Goal: Task Accomplishment & Management: Use online tool/utility

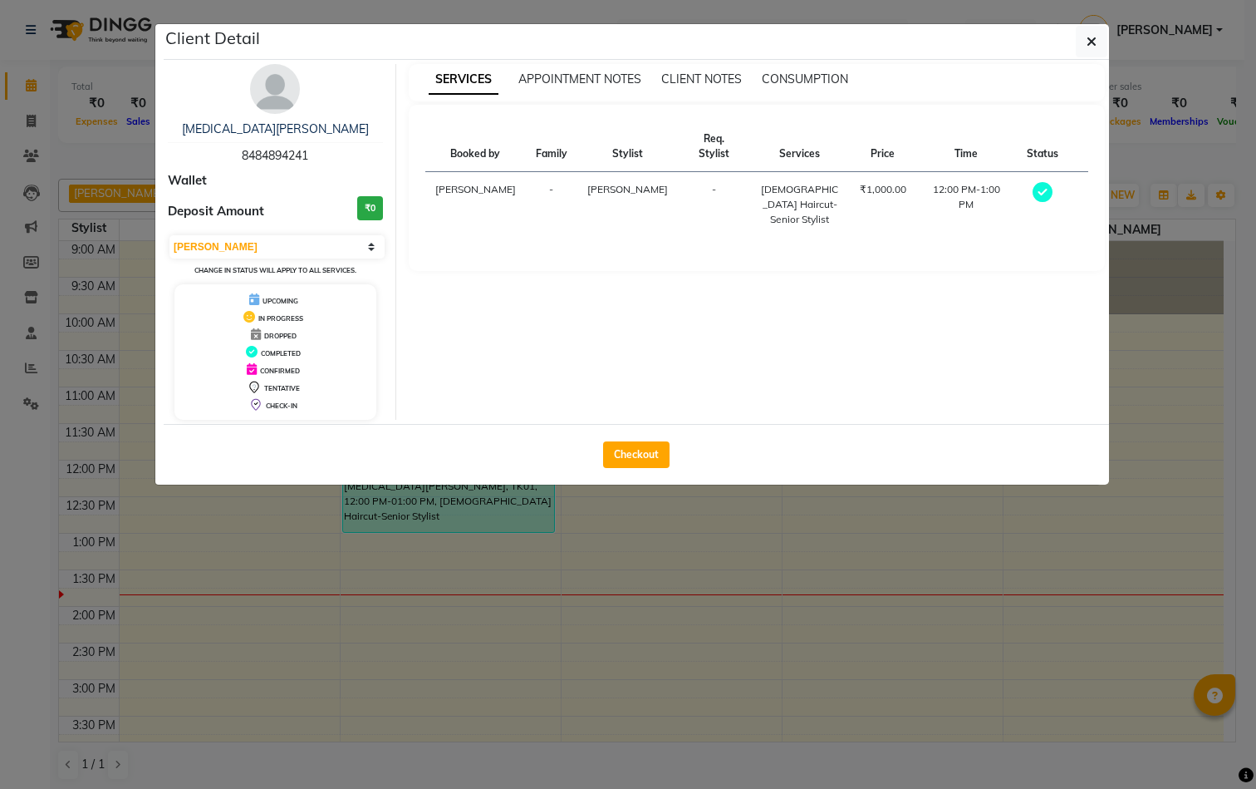
select select "3"
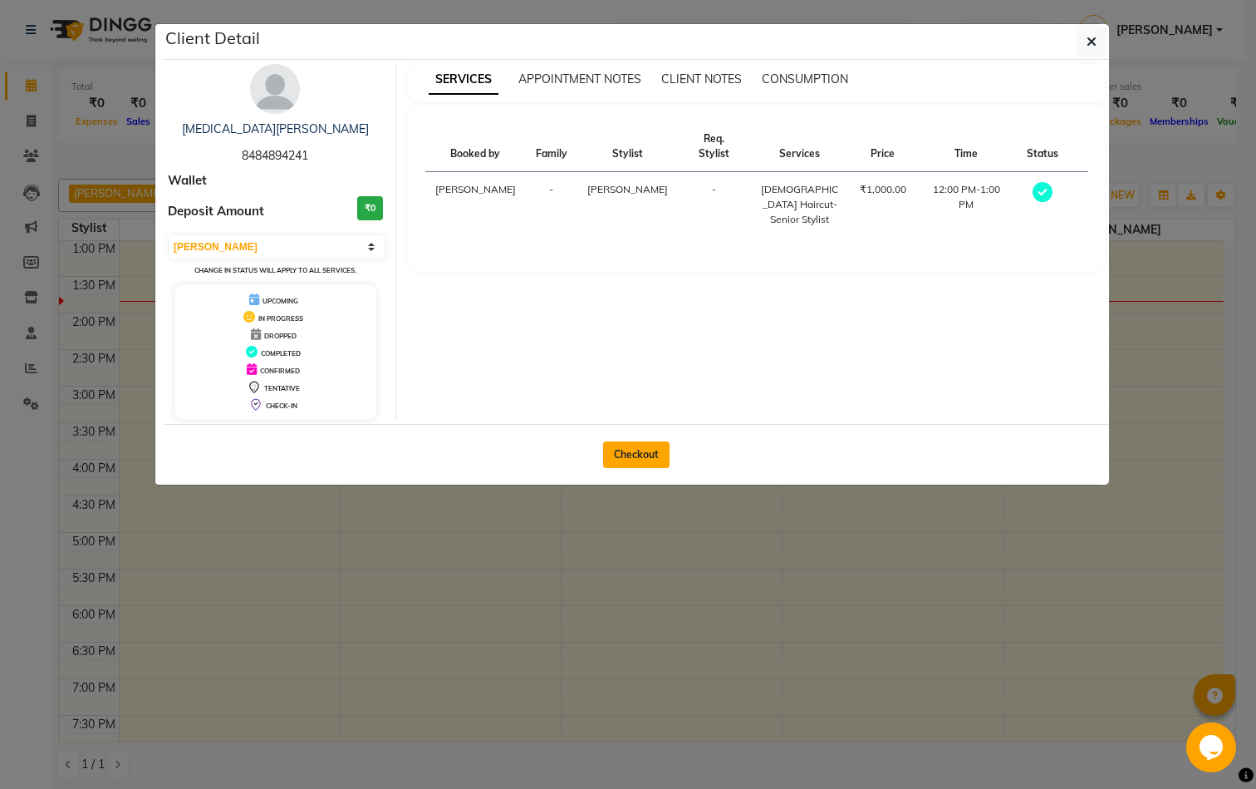
click at [650, 455] on button "Checkout" at bounding box center [636, 454] width 66 height 27
select select "service"
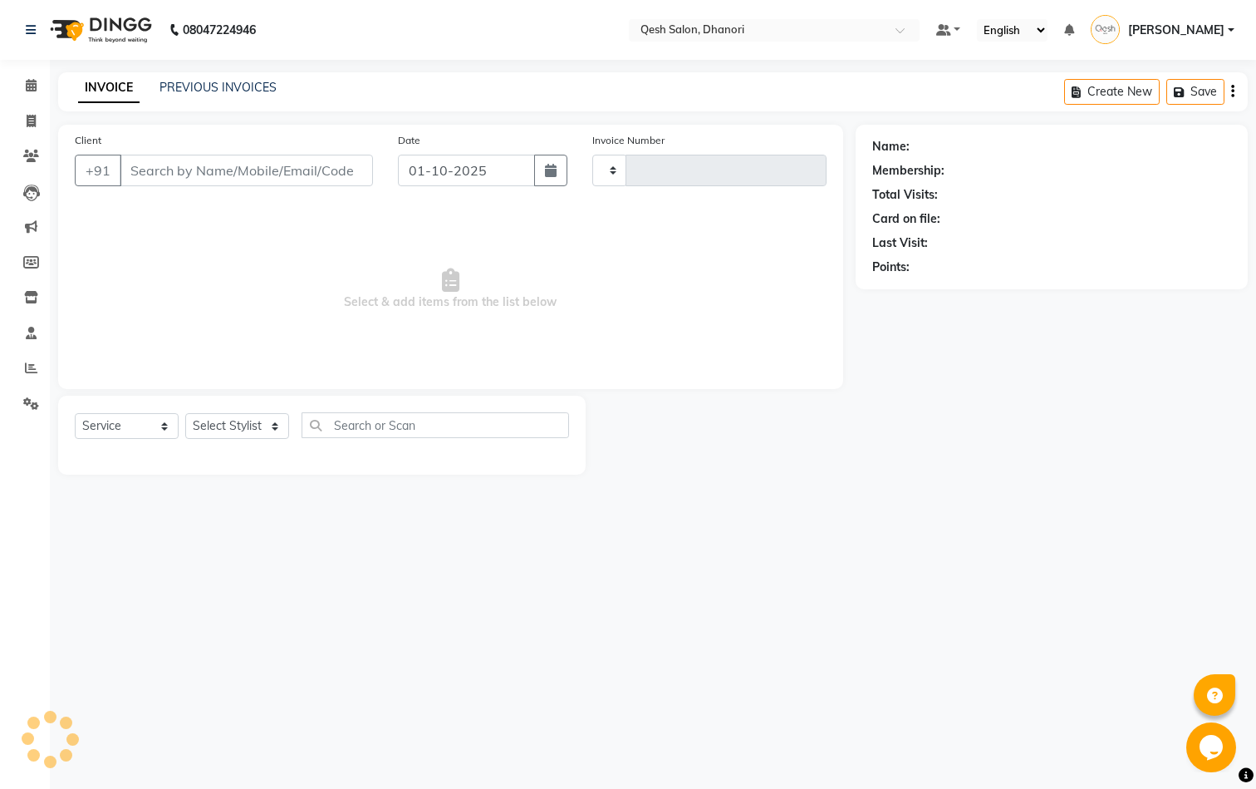
type input "0826"
select select "7641"
type input "8484894241"
select select "85050"
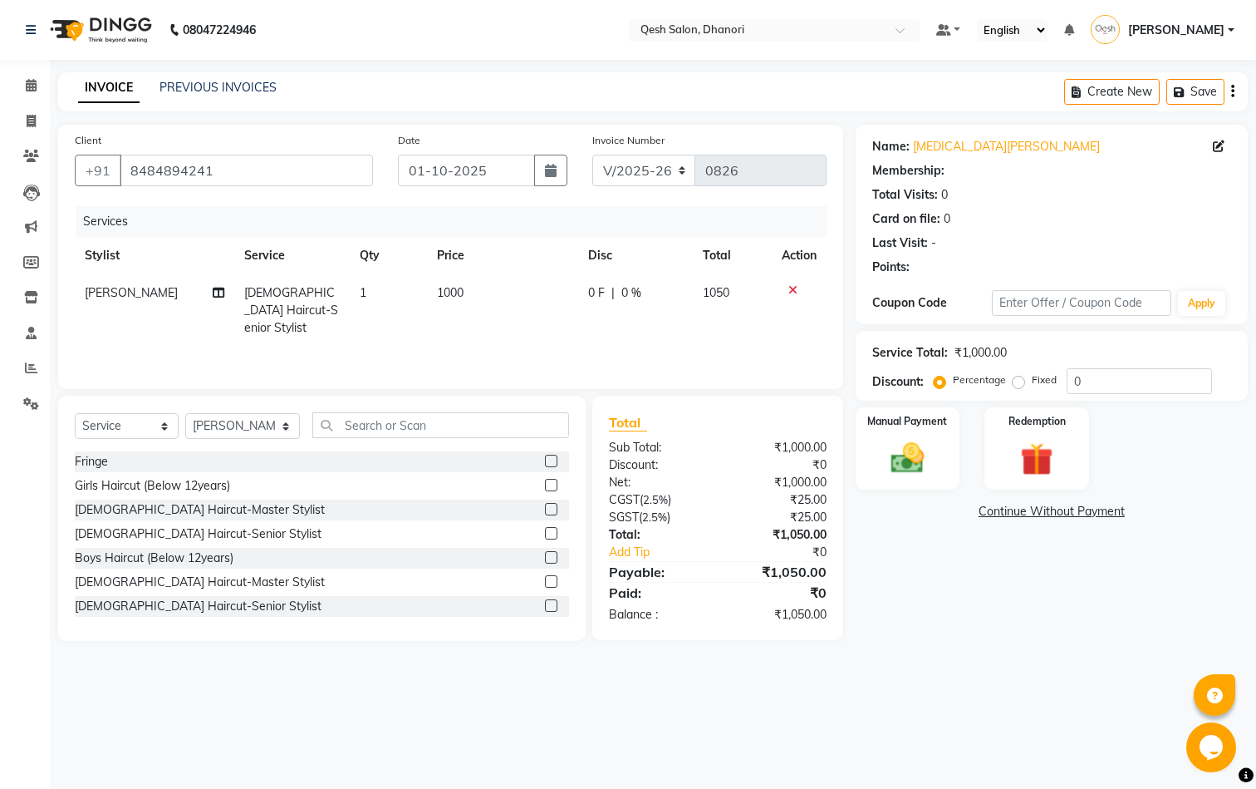
select select "1: Object"
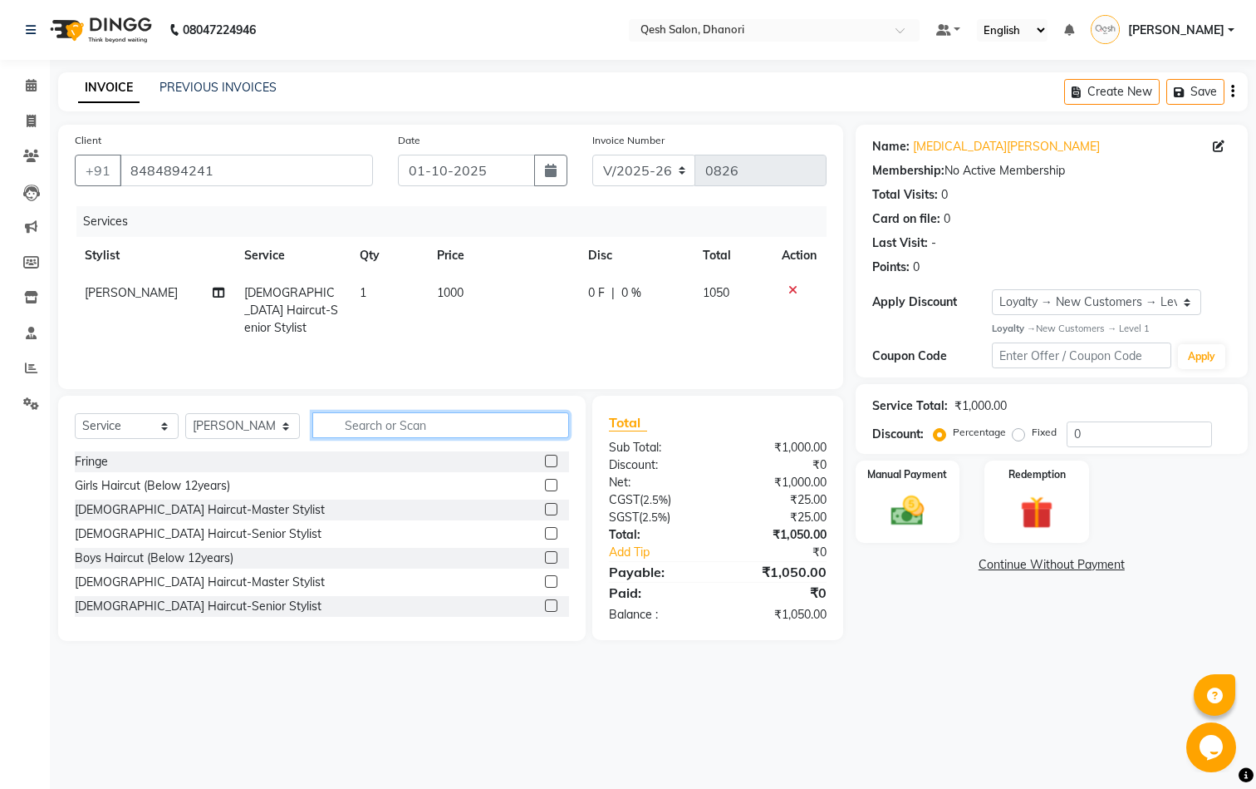
click at [404, 430] on input "text" at bounding box center [440, 425] width 257 height 26
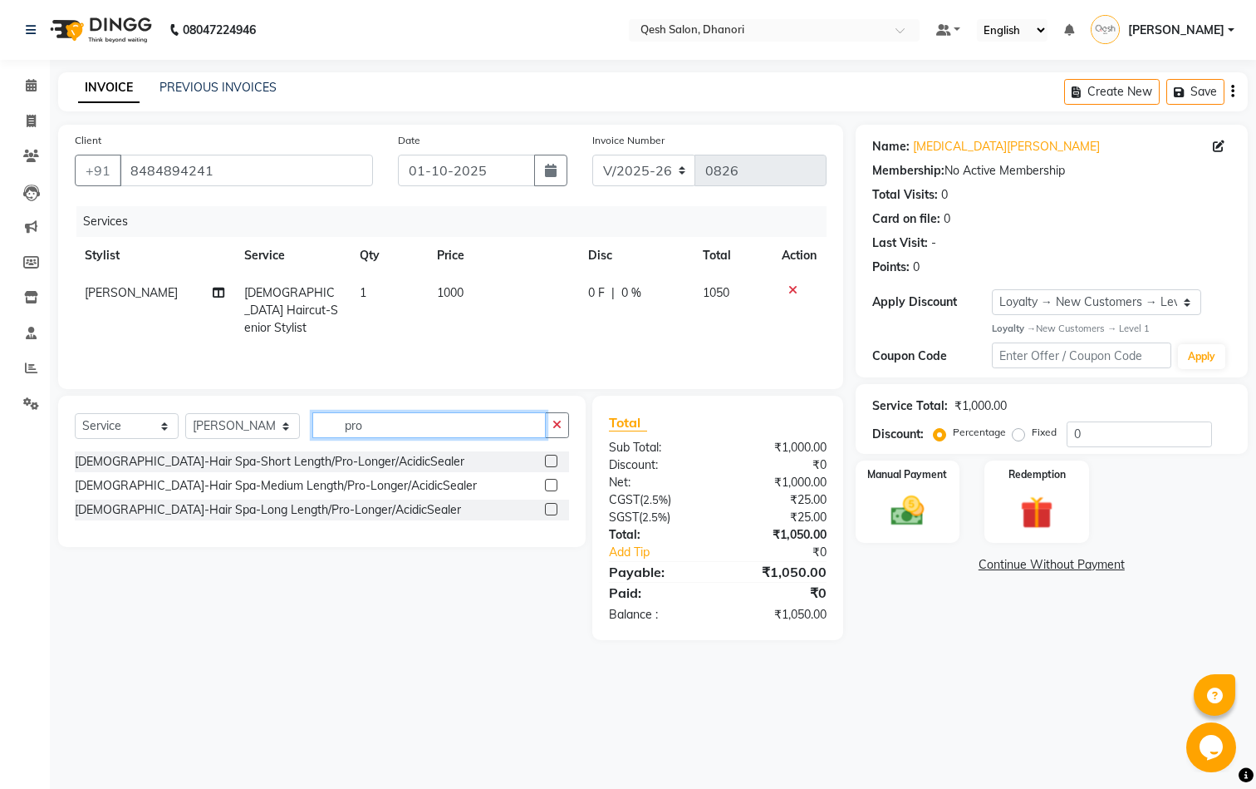
type input "pro"
click at [557, 489] on label at bounding box center [551, 485] width 12 height 12
click at [556, 489] on input "checkbox" at bounding box center [550, 485] width 11 height 11
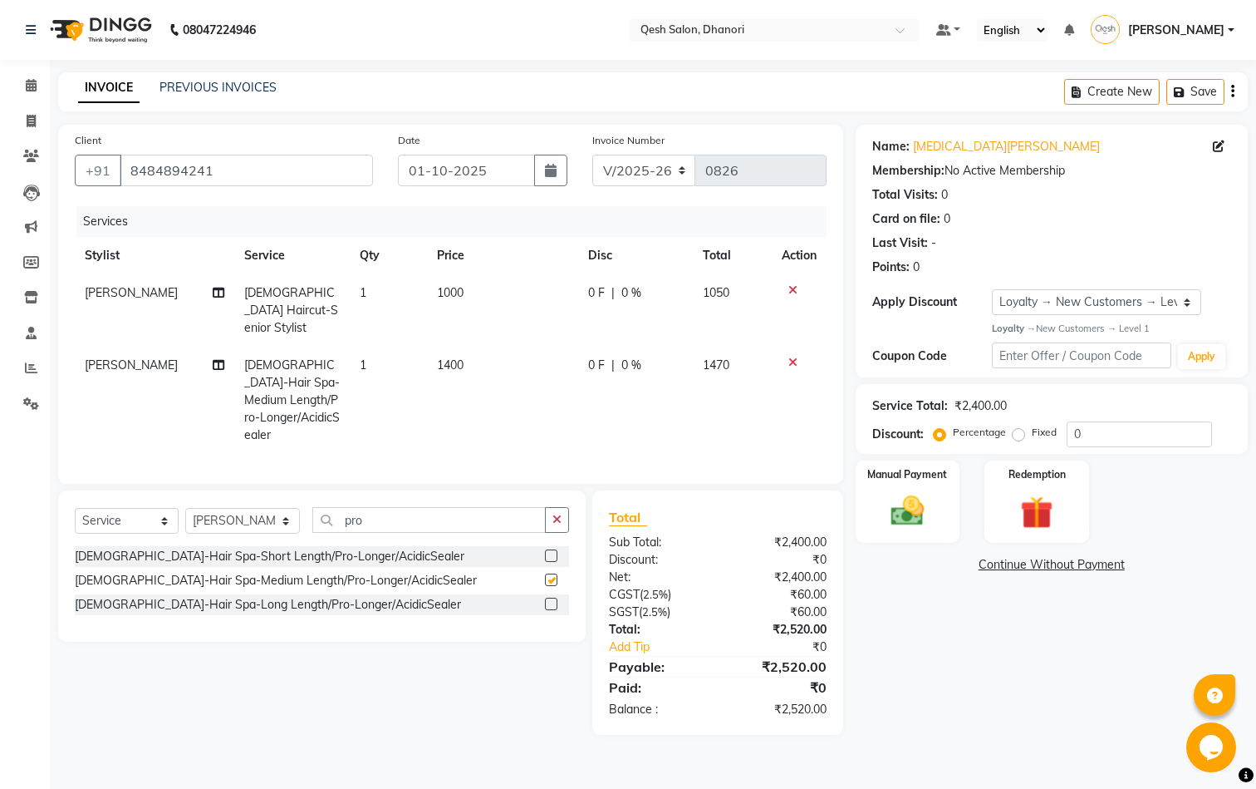
checkbox input "false"
select select "membership"
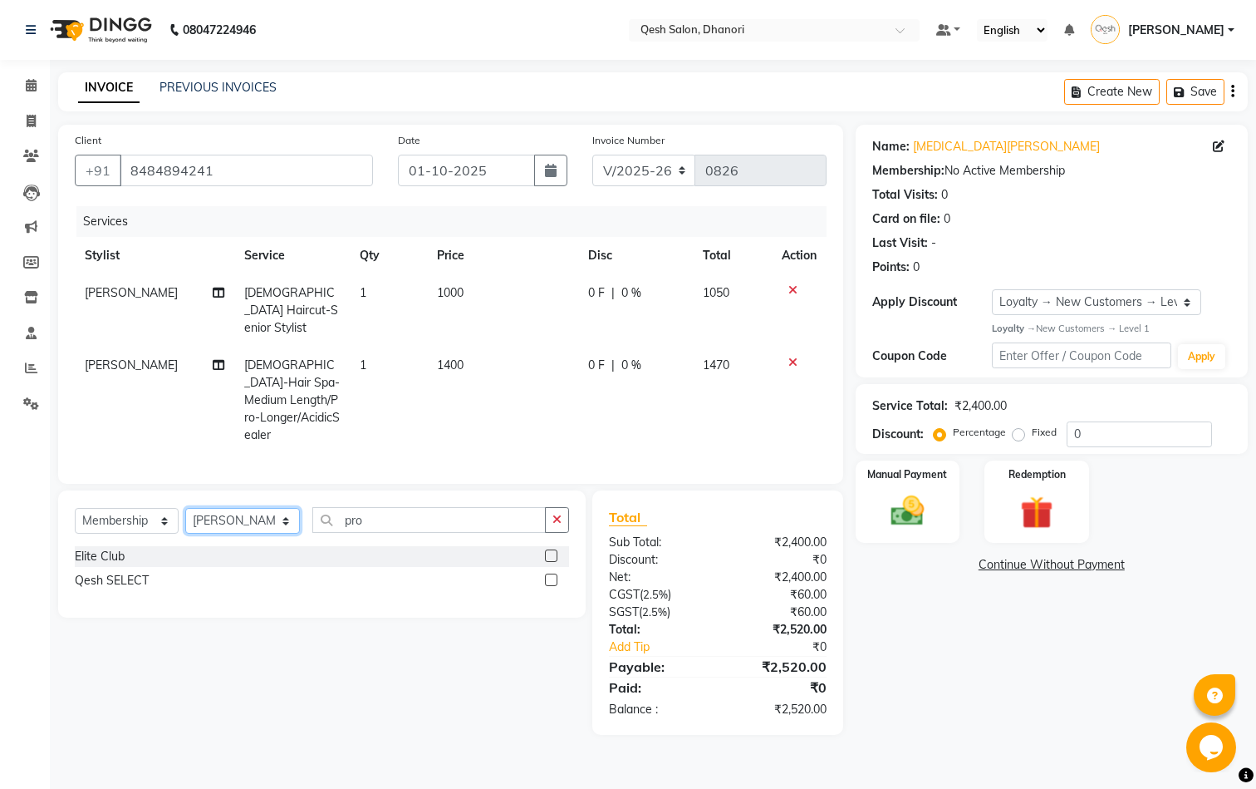
select select "73948"
click at [557, 549] on label at bounding box center [551, 555] width 12 height 12
click at [556, 551] on input "checkbox" at bounding box center [550, 556] width 11 height 11
select select "select"
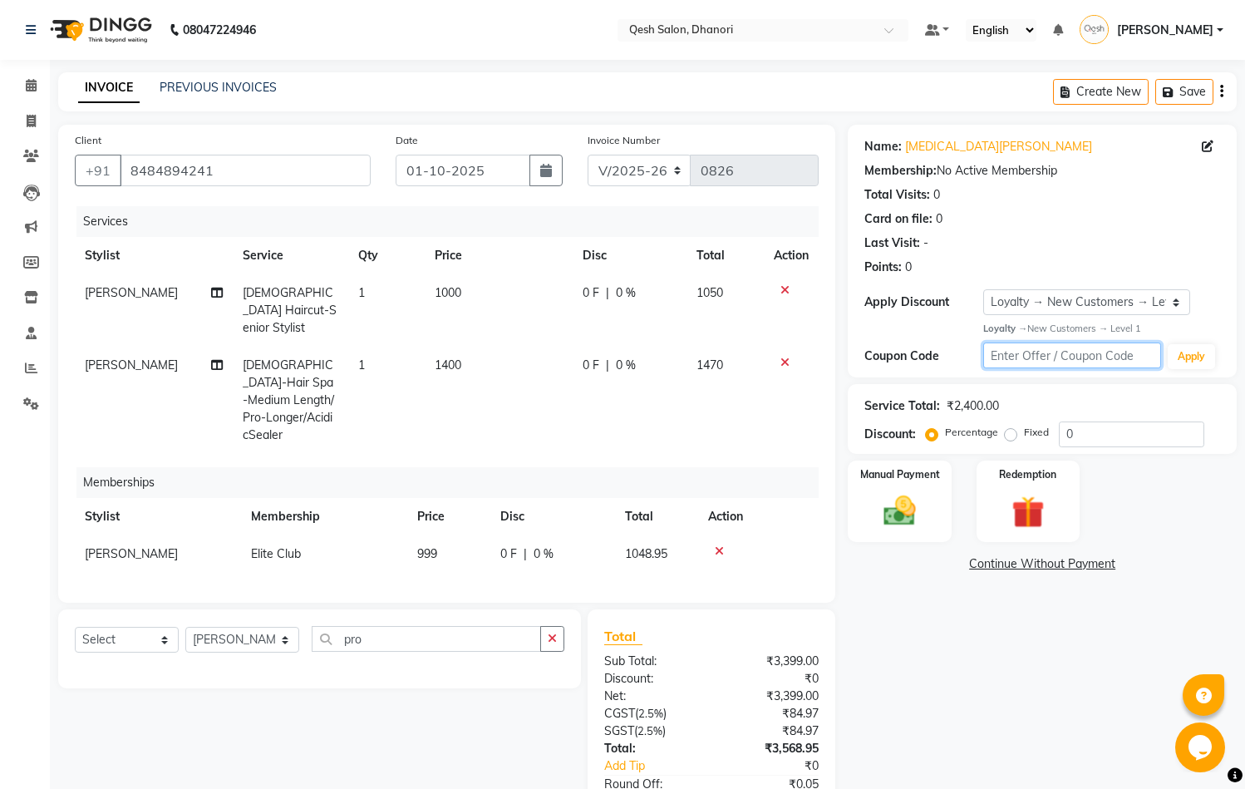
click at [1105, 343] on input "text" at bounding box center [1072, 355] width 178 height 26
type input "ec50"
click at [1191, 355] on button "Apply" at bounding box center [1191, 356] width 47 height 25
select select "0:"
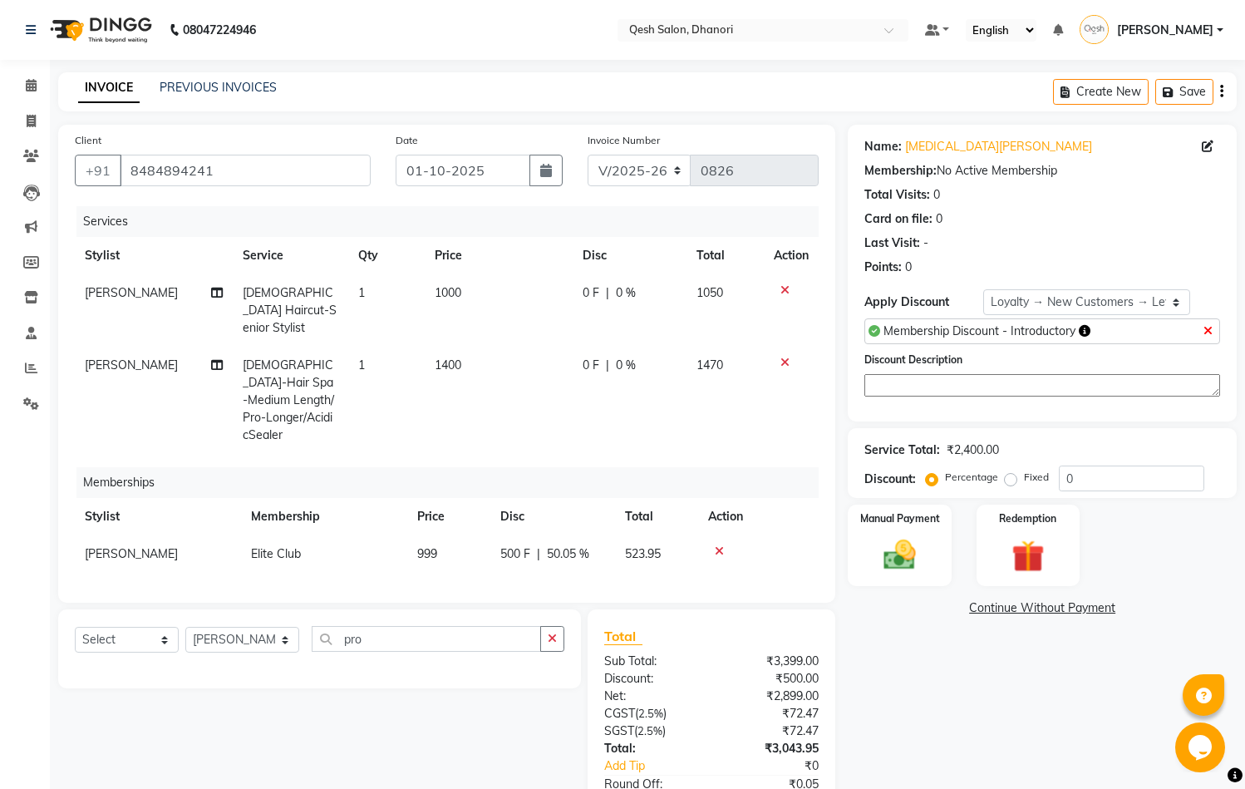
click at [616, 292] on span "0 %" at bounding box center [626, 292] width 20 height 17
select select "85050"
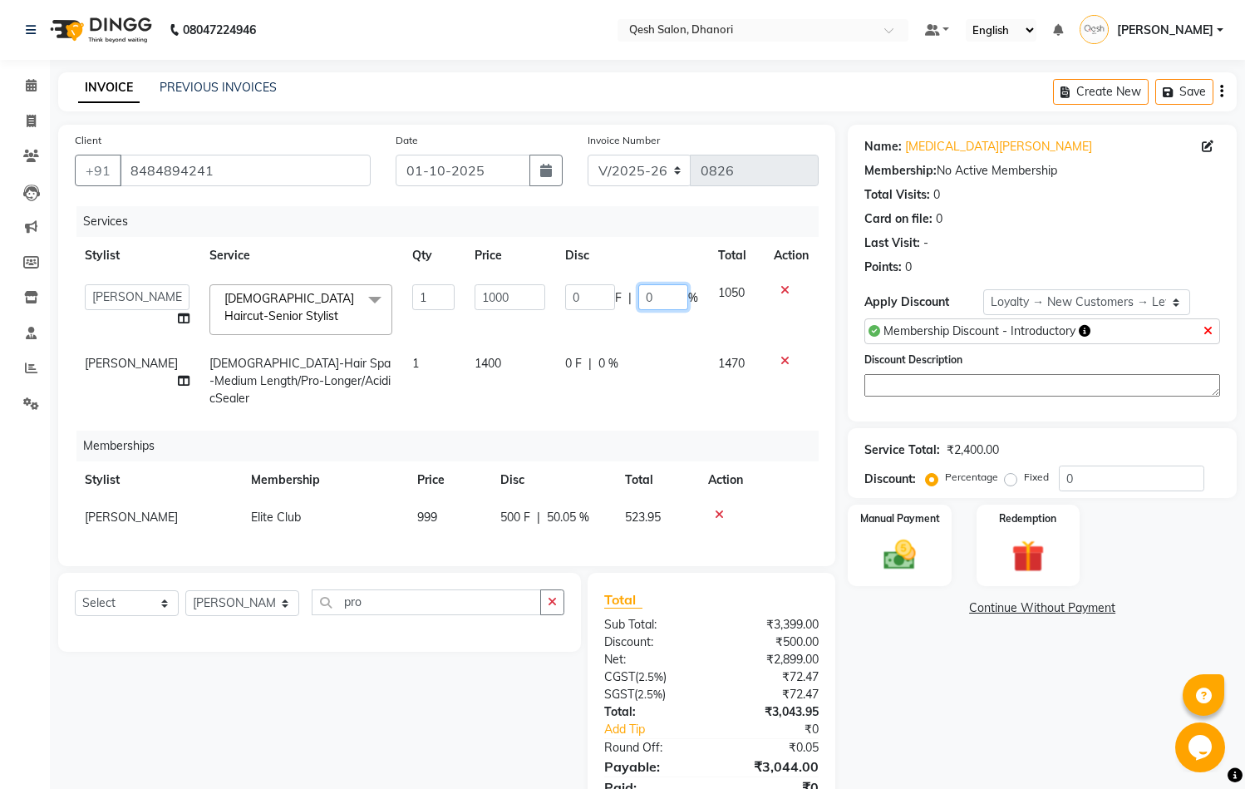
click at [641, 292] on input "0" at bounding box center [663, 297] width 50 height 26
type input "20"
click at [593, 356] on div "0 F | 0 %" at bounding box center [631, 363] width 133 height 17
select select "85050"
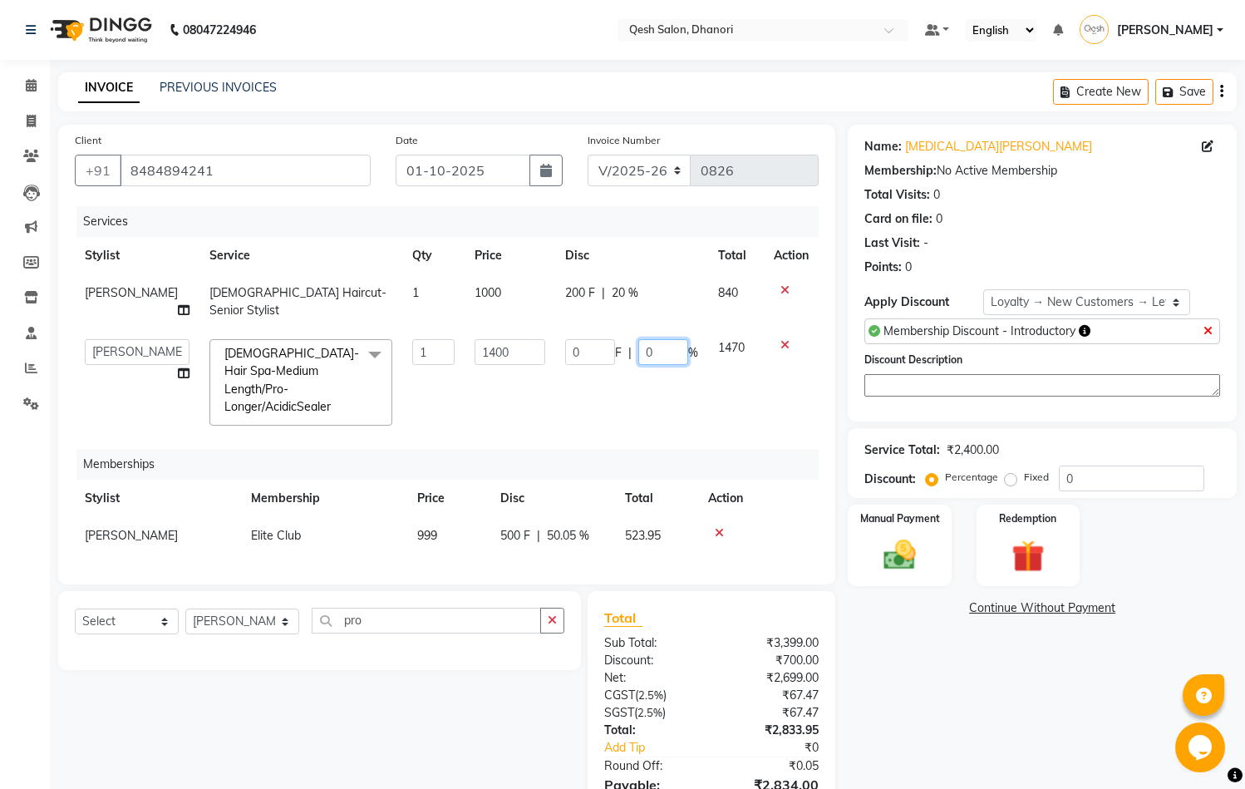
click at [638, 362] on input "0" at bounding box center [663, 352] width 50 height 26
type input "20"
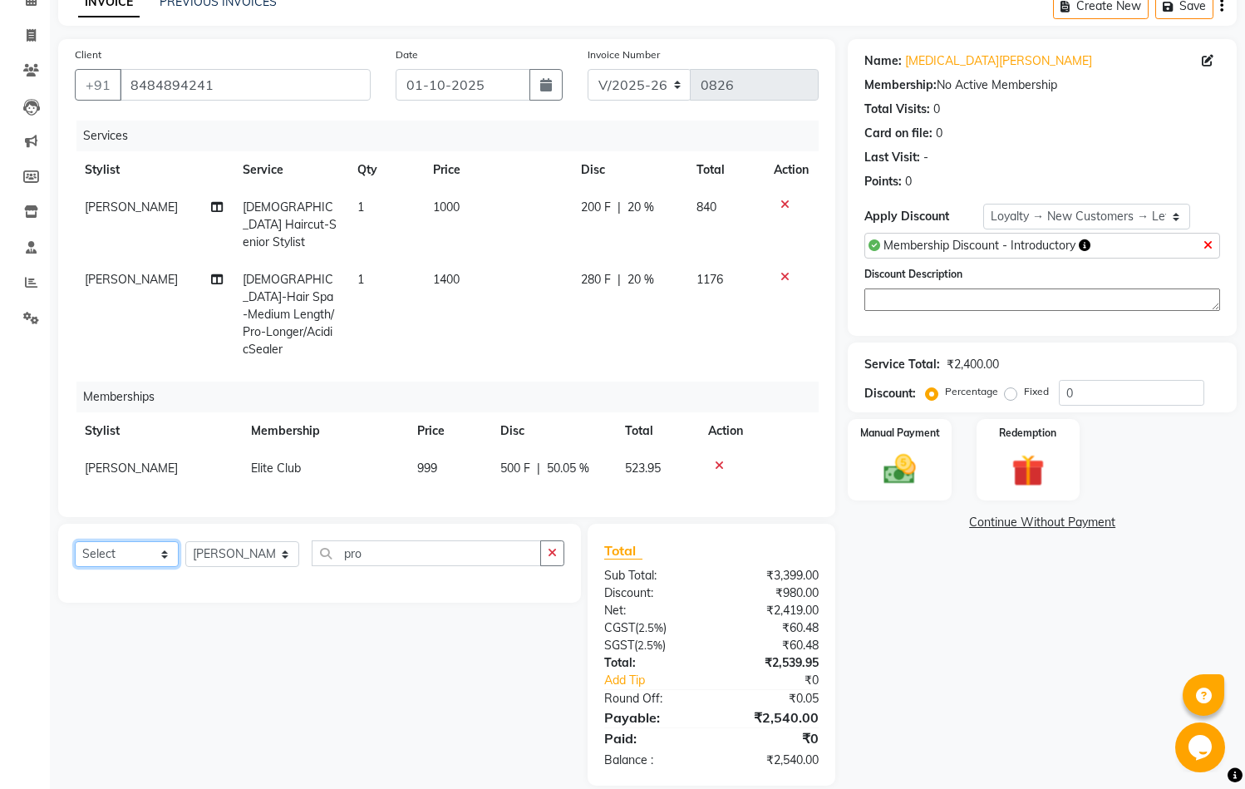
scroll to position [84, 0]
click at [894, 486] on img at bounding box center [900, 471] width 55 height 39
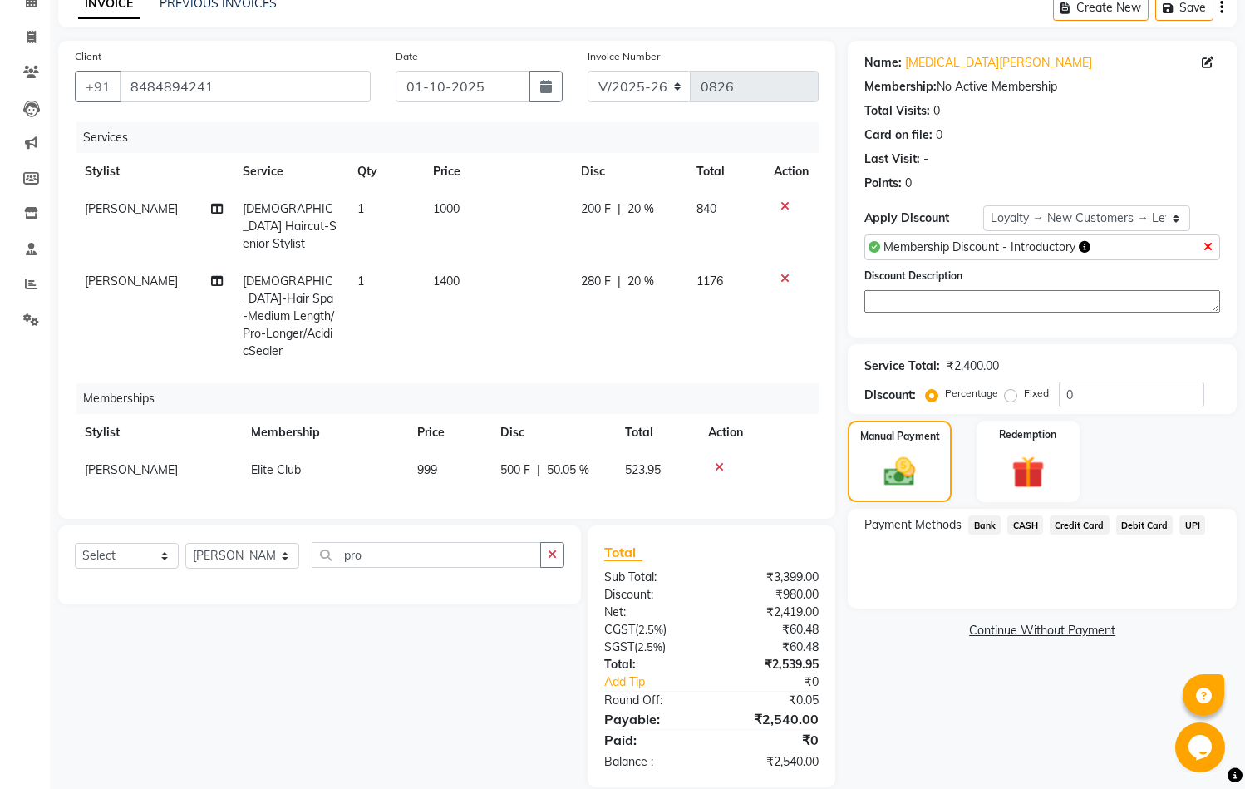
click at [1068, 528] on span "Credit Card" at bounding box center [1080, 524] width 60 height 19
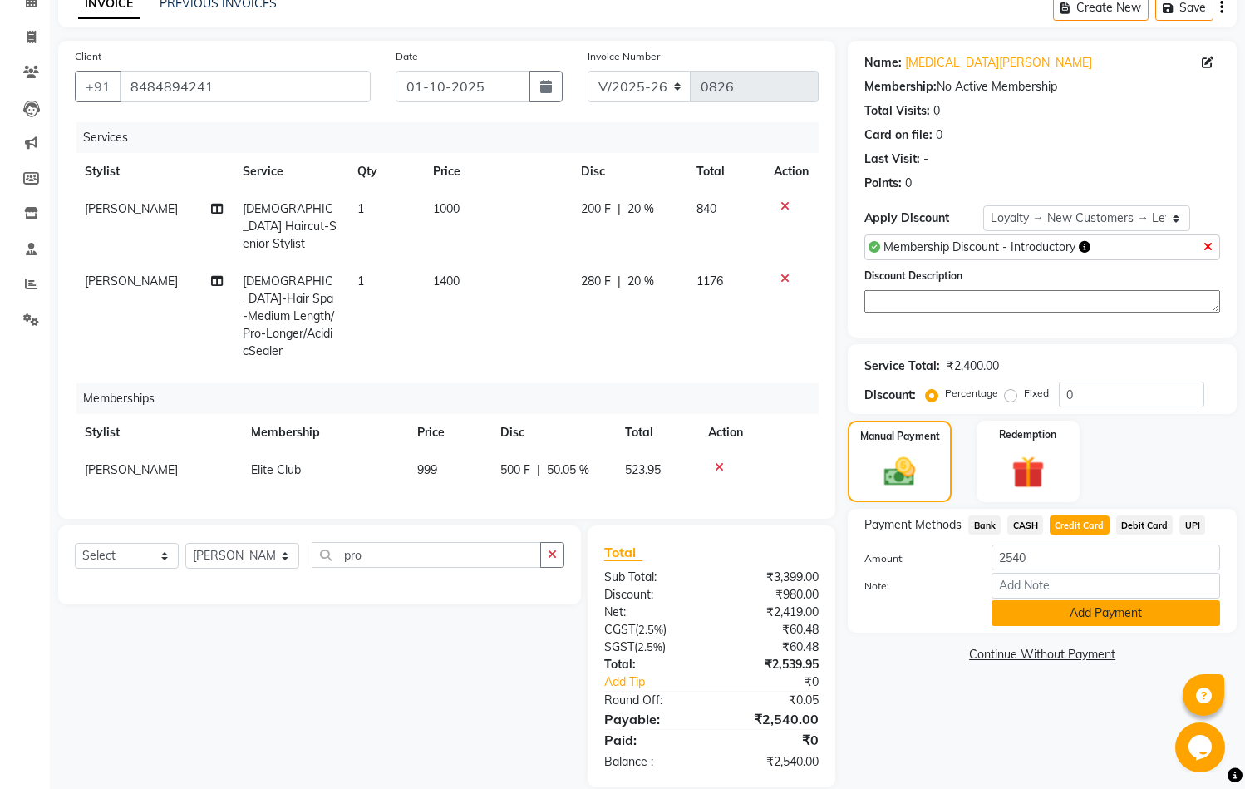
click at [1032, 612] on button "Add Payment" at bounding box center [1105, 613] width 229 height 26
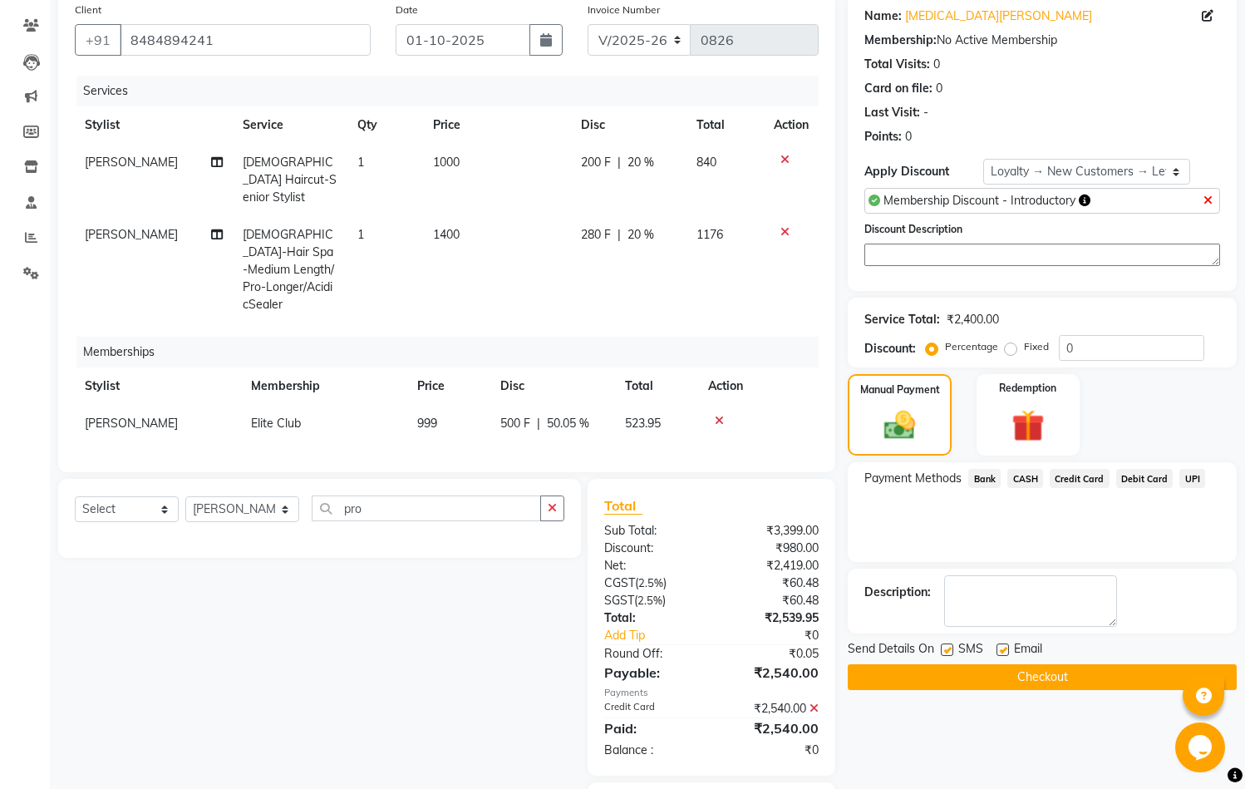
scroll to position [106, 0]
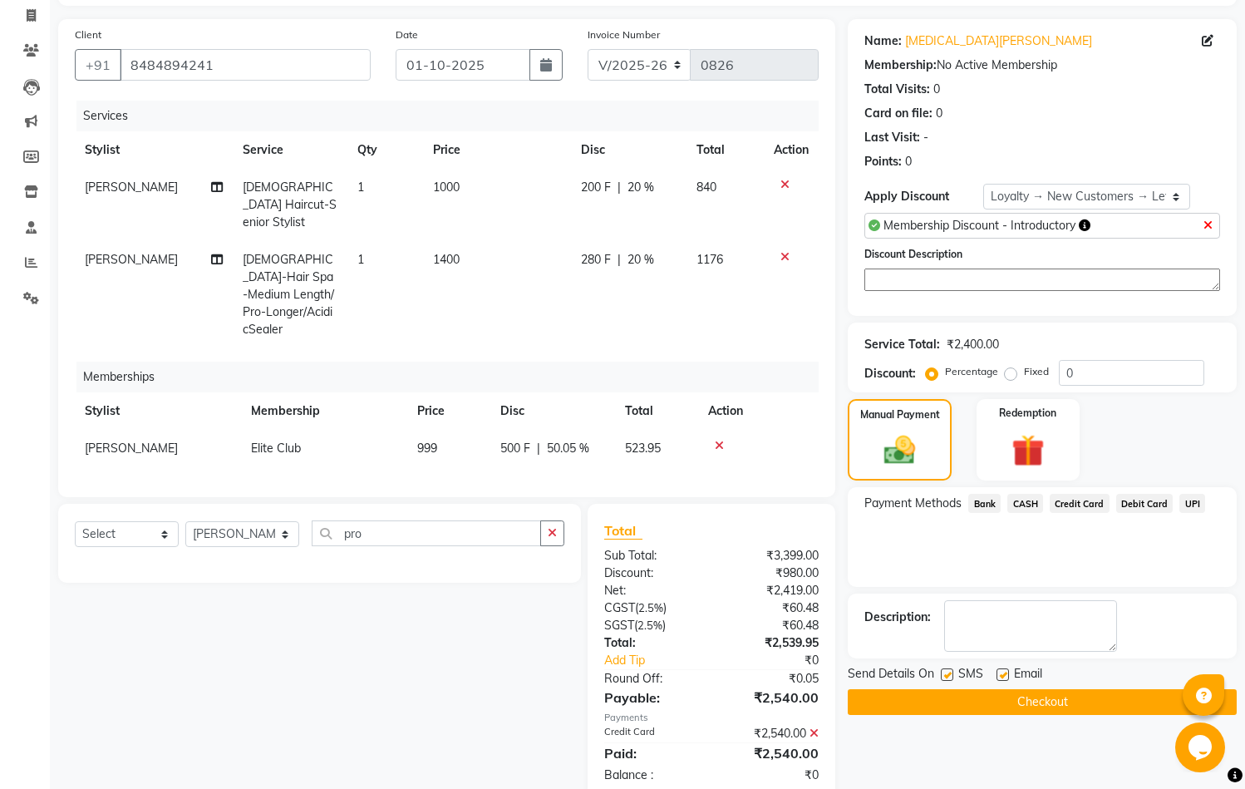
click at [979, 700] on button "Checkout" at bounding box center [1042, 702] width 389 height 26
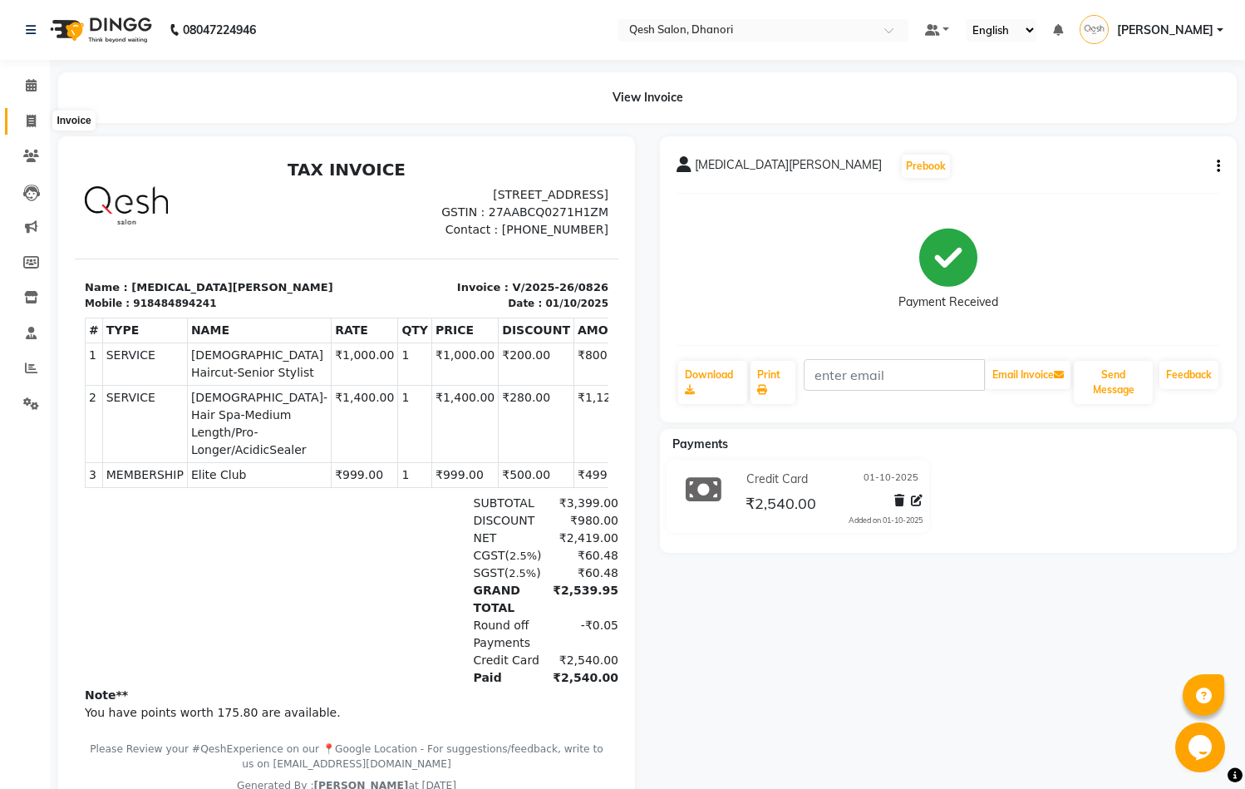
click at [35, 121] on icon at bounding box center [31, 121] width 9 height 12
select select "service"
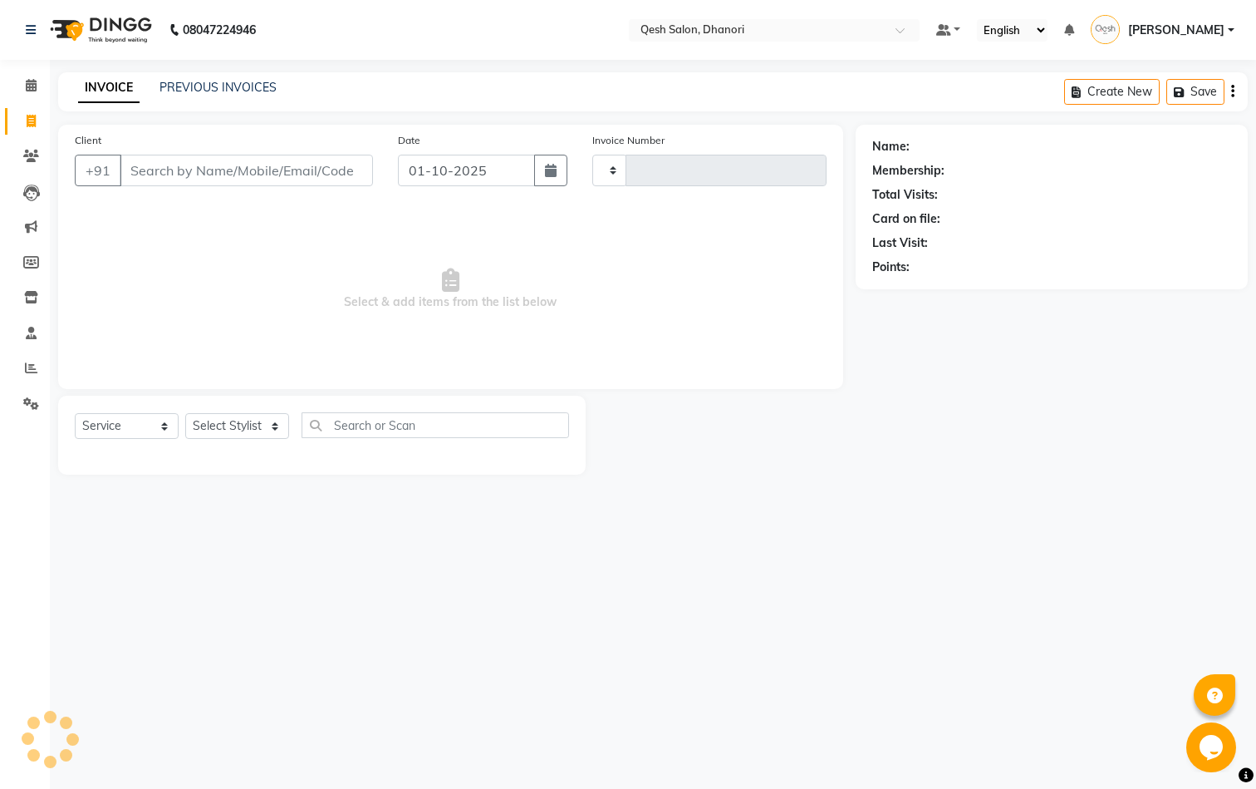
type input "0827"
select select "7641"
